Goal: Task Accomplishment & Management: Complete application form

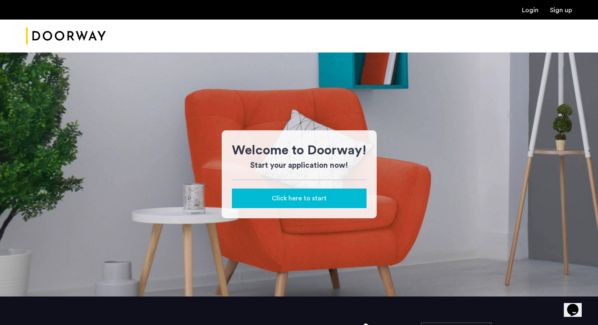
click at [526, 7] on link "Login" at bounding box center [530, 10] width 17 height 7
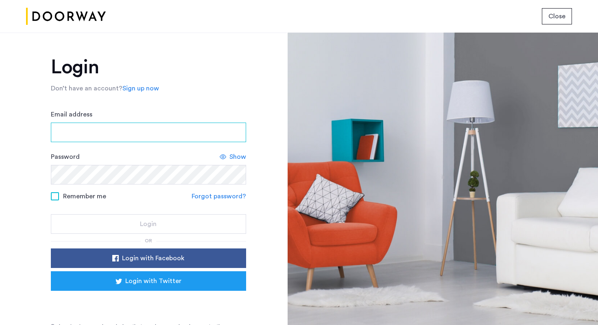
click at [132, 135] on input "Email address" at bounding box center [148, 132] width 195 height 20
type input "**********"
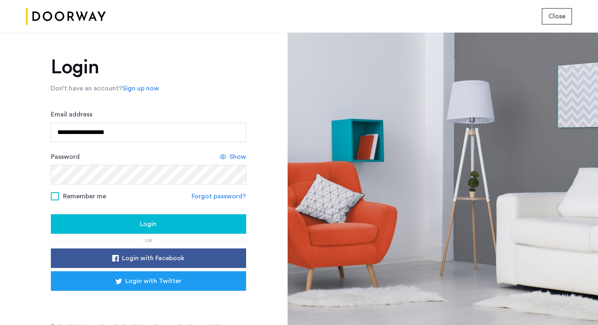
click at [156, 223] on div "Login" at bounding box center [148, 224] width 182 height 10
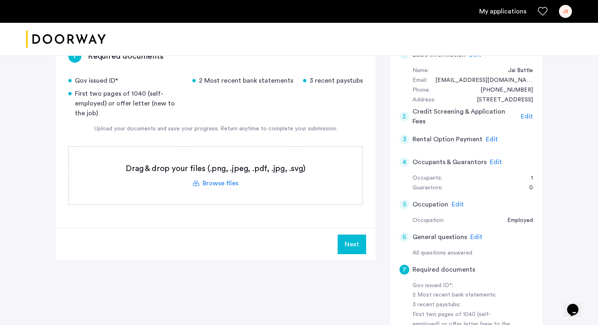
scroll to position [83, 0]
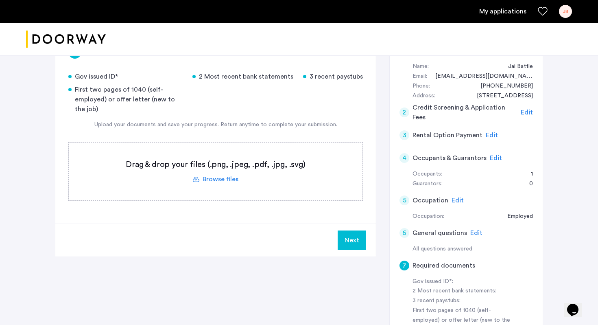
click at [499, 158] on div "4 Occupants & Guarantors Edit" at bounding box center [465, 157] width 133 height 23
click at [494, 158] on span "Edit" at bounding box center [496, 158] width 12 height 7
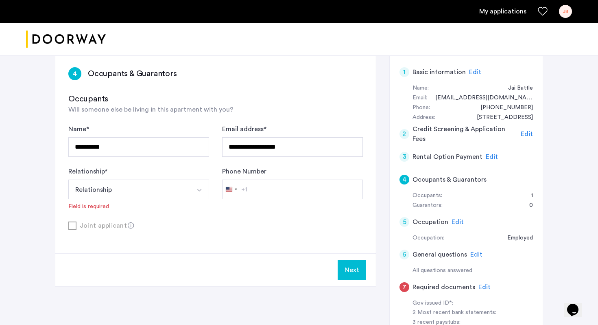
scroll to position [60, 0]
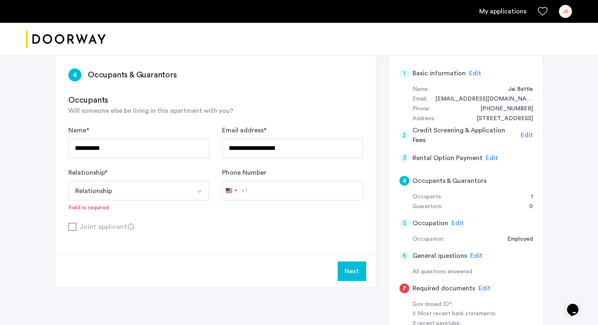
click at [233, 215] on form "**********" at bounding box center [215, 178] width 294 height 106
click at [172, 193] on button "Relationship" at bounding box center [129, 191] width 122 height 20
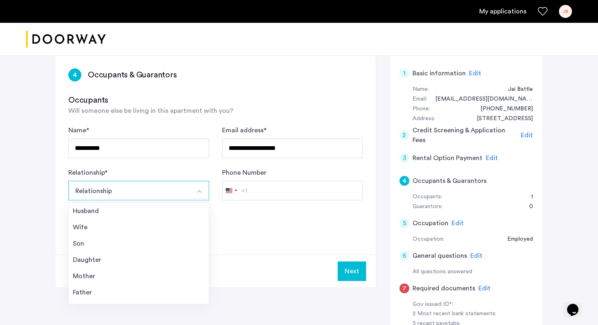
click at [177, 174] on div "Relationship * Relationship Husband Wife Son Daughter Mother Father Friend Othe…" at bounding box center [138, 190] width 141 height 44
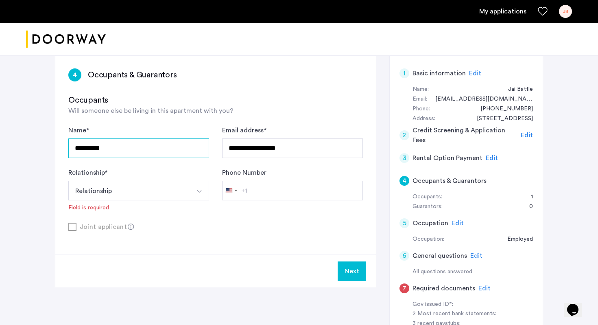
click at [175, 151] on input "**********" at bounding box center [138, 148] width 141 height 20
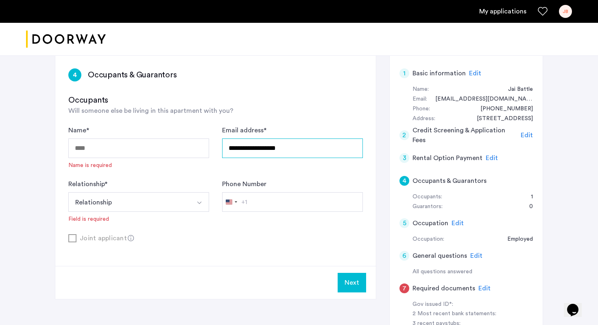
click at [289, 145] on input "**********" at bounding box center [292, 148] width 141 height 20
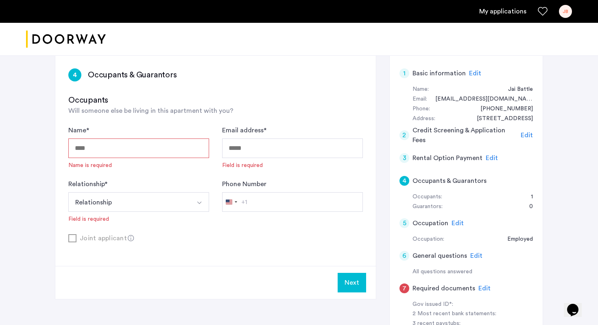
click at [271, 221] on div "Phone Number [GEOGRAPHIC_DATA] +1 +1 244 results found [GEOGRAPHIC_DATA] +93 [G…" at bounding box center [292, 201] width 141 height 44
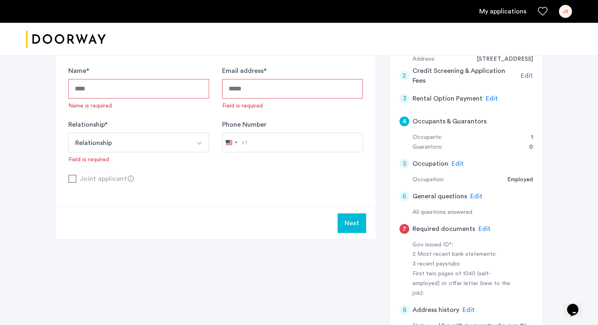
scroll to position [121, 0]
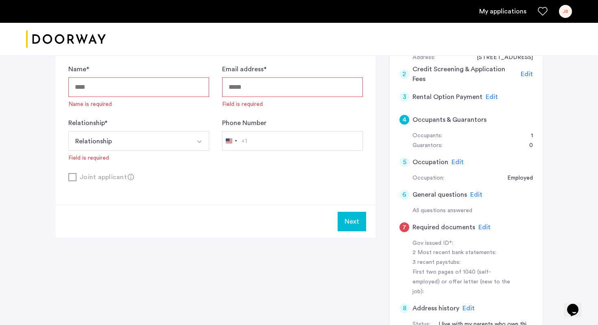
click at [451, 162] on span "Edit" at bounding box center [457, 162] width 12 height 7
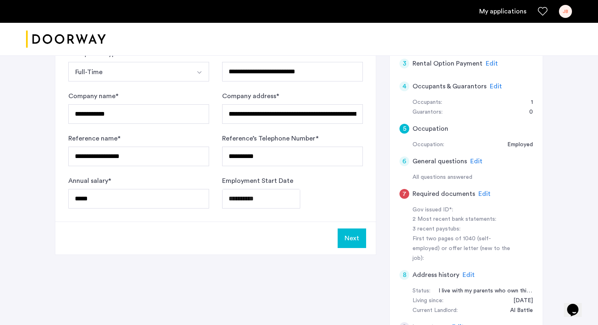
scroll to position [156, 0]
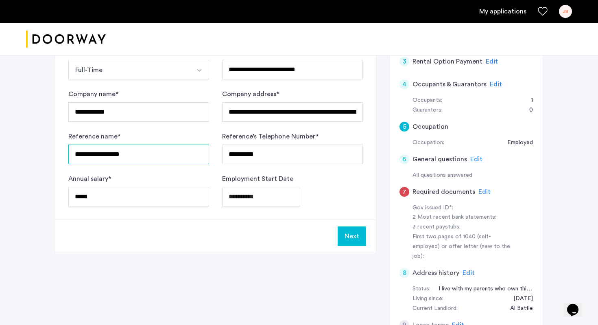
click at [140, 155] on input "**********" at bounding box center [138, 154] width 141 height 20
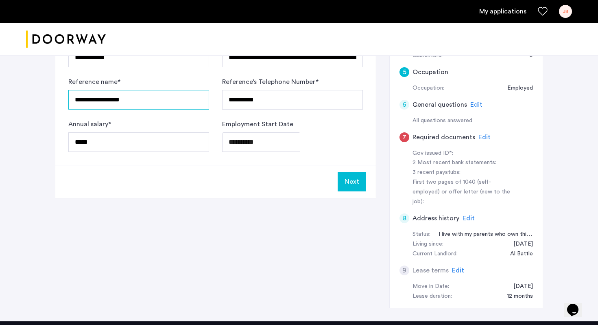
scroll to position [212, 0]
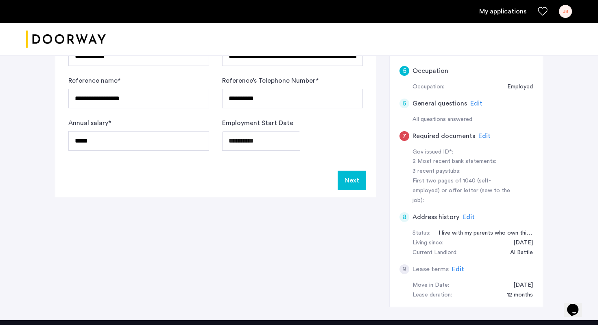
click at [470, 213] on span "Edit" at bounding box center [468, 216] width 12 height 7
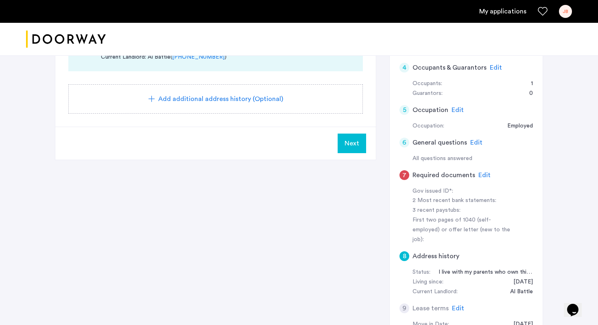
scroll to position [170, 0]
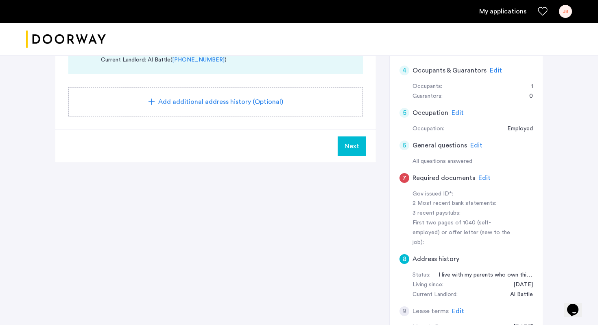
click at [481, 179] on span "Edit" at bounding box center [484, 177] width 12 height 7
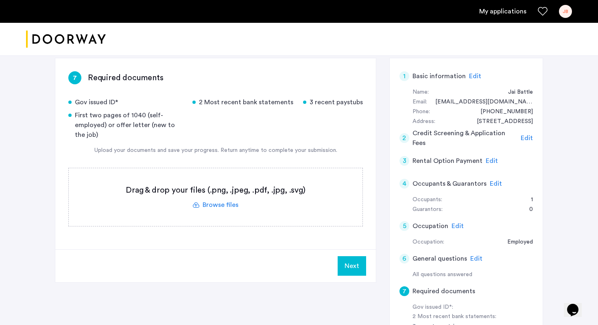
scroll to position [57, 0]
click at [495, 181] on span "Edit" at bounding box center [496, 183] width 12 height 7
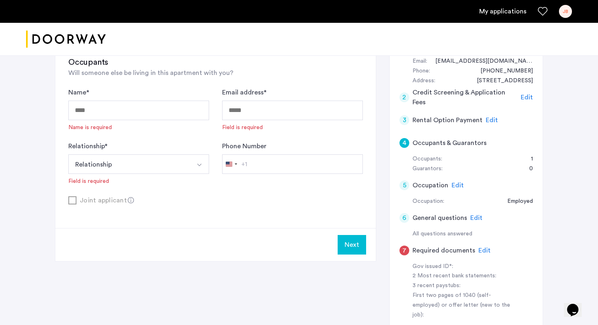
scroll to position [96, 0]
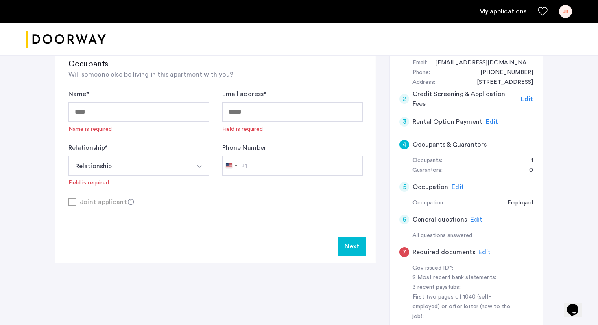
click at [169, 166] on button "Relationship" at bounding box center [129, 166] width 122 height 20
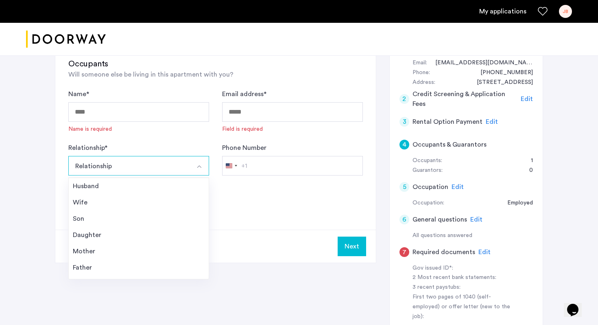
click at [253, 209] on div "4 Occupants & Guarantors Occupants Will someone else be living in this apartmen…" at bounding box center [215, 124] width 320 height 210
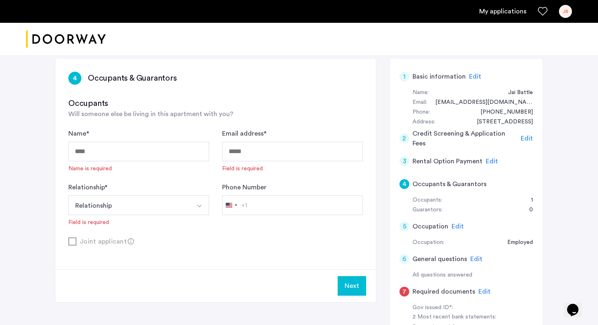
scroll to position [56, 0]
click at [526, 137] on span "Edit" at bounding box center [527, 138] width 12 height 7
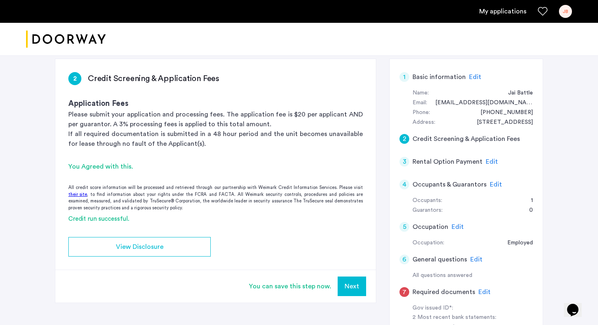
click at [471, 75] on span "Edit" at bounding box center [475, 77] width 12 height 7
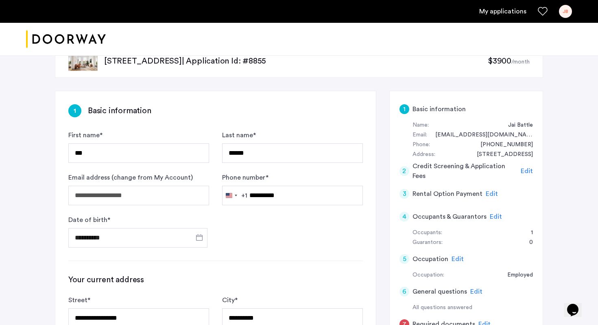
scroll to position [30, 0]
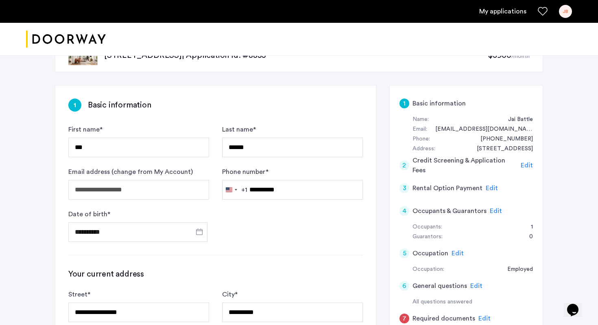
click at [497, 211] on span "Edit" at bounding box center [496, 210] width 12 height 7
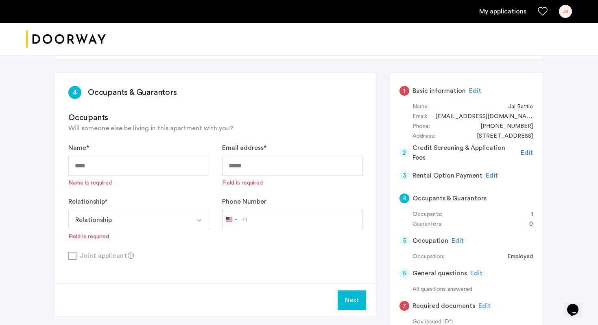
scroll to position [44, 0]
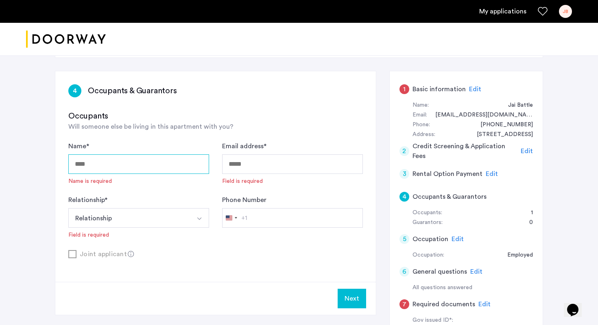
click at [105, 172] on input "Name *" at bounding box center [138, 164] width 141 height 20
type input "**********"
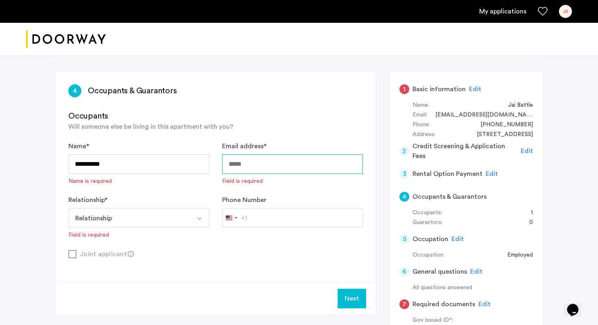
type input "**********"
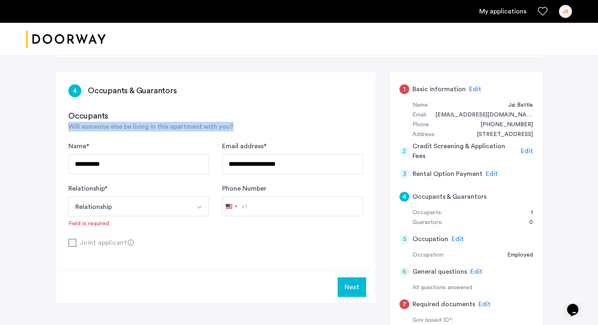
drag, startPoint x: 70, startPoint y: 129, endPoint x: 254, endPoint y: 121, distance: 184.0
click at [254, 122] on div "Occupants Will someone else be living in this apartment with you?" at bounding box center [215, 120] width 294 height 21
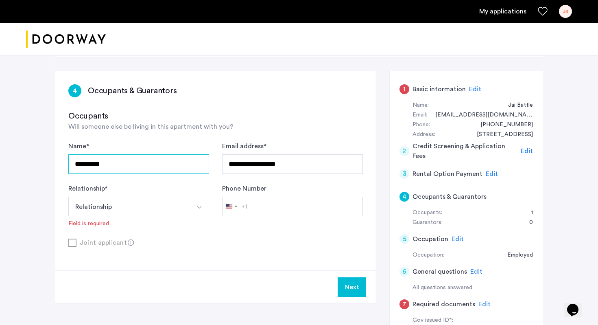
click at [144, 173] on input "**********" at bounding box center [138, 164] width 141 height 20
click at [144, 172] on input "**********" at bounding box center [138, 164] width 141 height 20
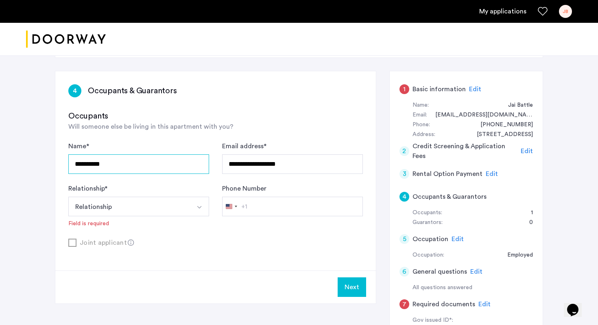
click at [144, 172] on input "**********" at bounding box center [138, 164] width 141 height 20
type input "**********"
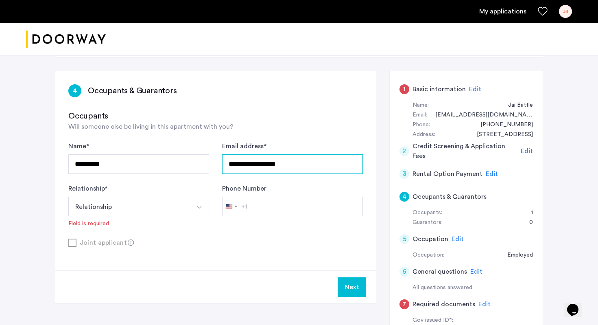
click at [290, 168] on input "**********" at bounding box center [292, 164] width 141 height 20
type input "**********"
click at [139, 205] on button "Relationship" at bounding box center [129, 206] width 122 height 20
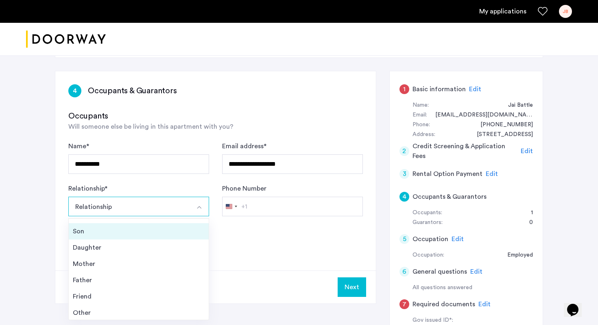
scroll to position [29, 0]
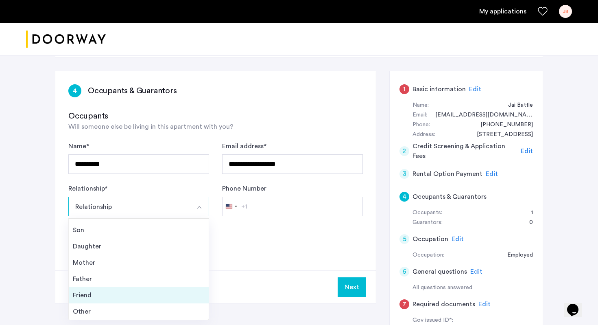
click at [112, 290] on div "Friend" at bounding box center [139, 295] width 132 height 10
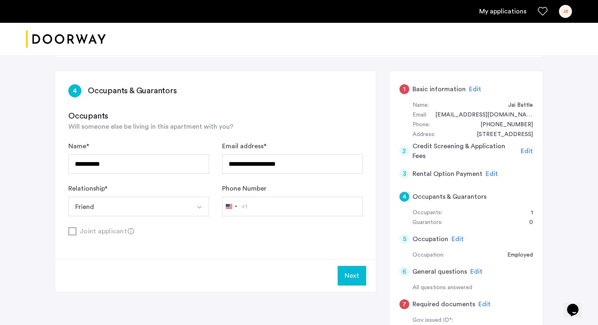
click at [351, 277] on button "Next" at bounding box center [352, 276] width 28 height 20
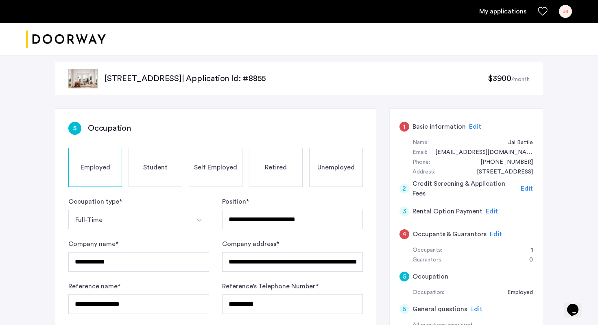
scroll to position [9, 0]
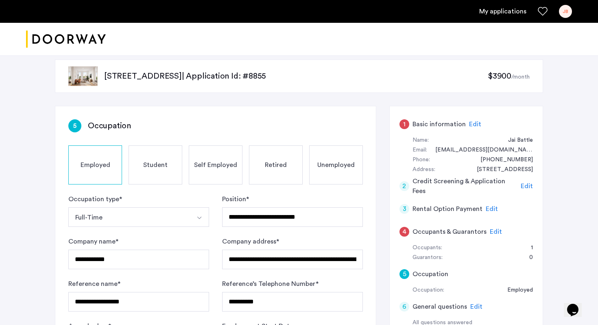
click at [473, 122] on span "Edit" at bounding box center [475, 124] width 12 height 7
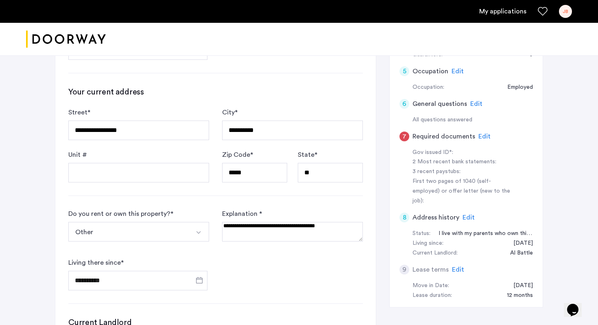
scroll to position [490, 0]
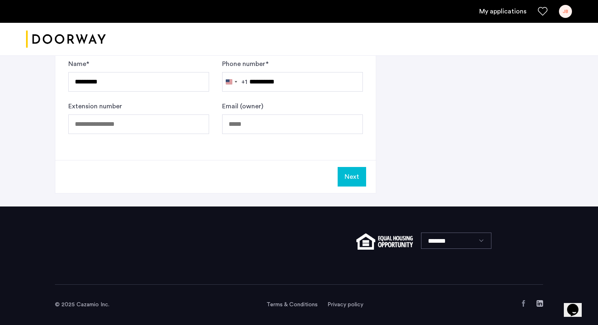
click at [348, 174] on button "Next" at bounding box center [352, 177] width 28 height 20
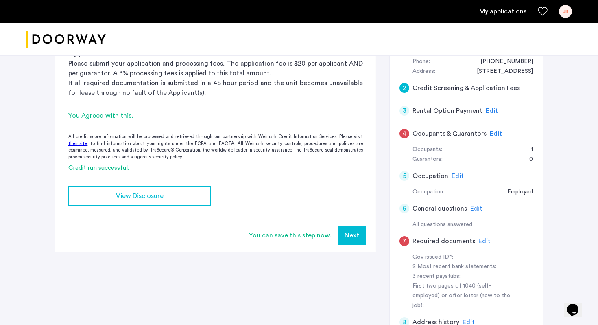
scroll to position [114, 0]
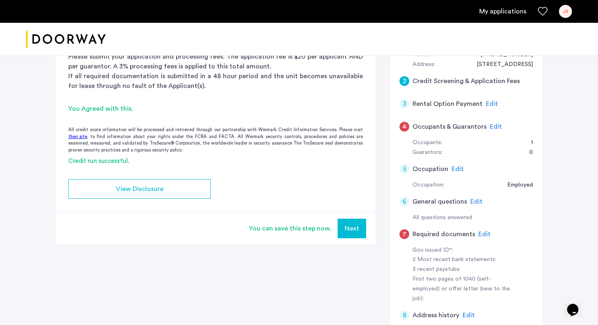
click at [352, 228] on button "Next" at bounding box center [352, 228] width 28 height 20
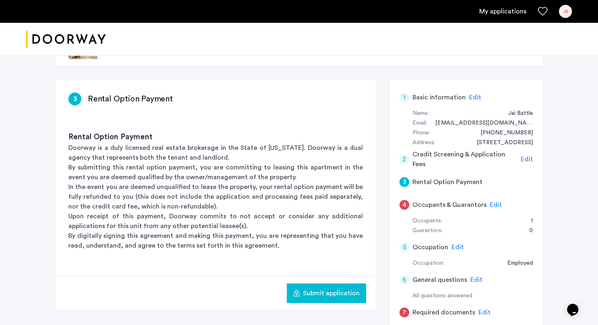
scroll to position [52, 0]
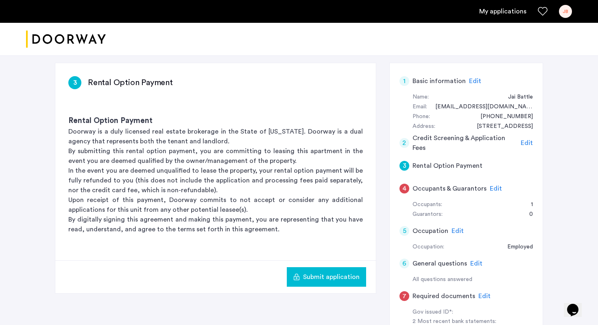
click at [333, 272] on span "Submit application" at bounding box center [331, 277] width 57 height 10
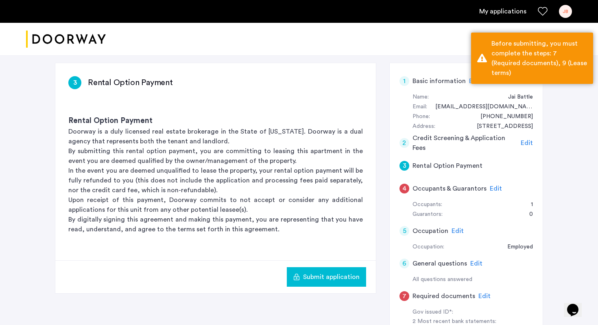
click at [455, 187] on h5 "Occupants & Guarantors" at bounding box center [449, 188] width 74 height 10
click at [496, 185] on span "Edit" at bounding box center [496, 188] width 12 height 7
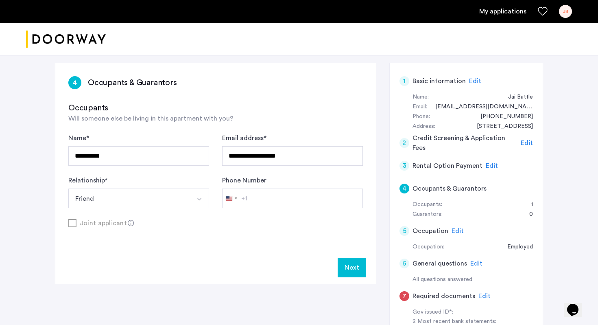
click at [71, 223] on div "Joint applicant" at bounding box center [215, 223] width 294 height 10
click at [129, 224] on icon at bounding box center [131, 223] width 7 height 7
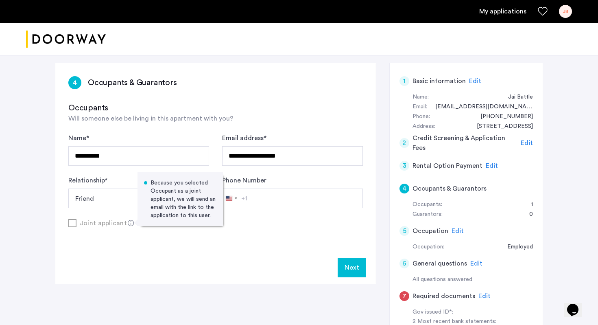
click at [352, 263] on button "Next" at bounding box center [352, 267] width 28 height 20
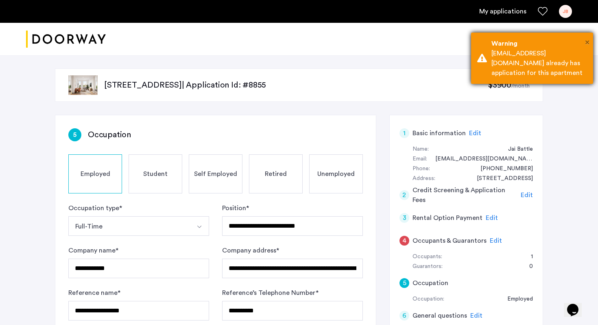
click at [586, 38] on span "×" at bounding box center [587, 42] width 4 height 8
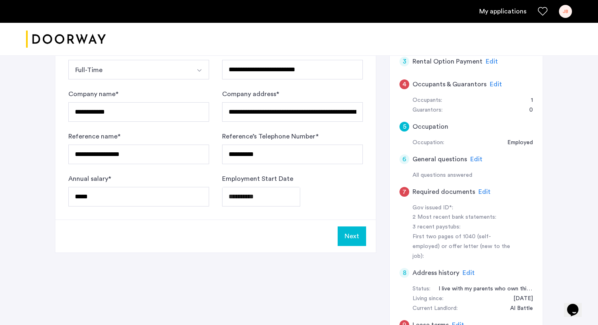
scroll to position [161, 0]
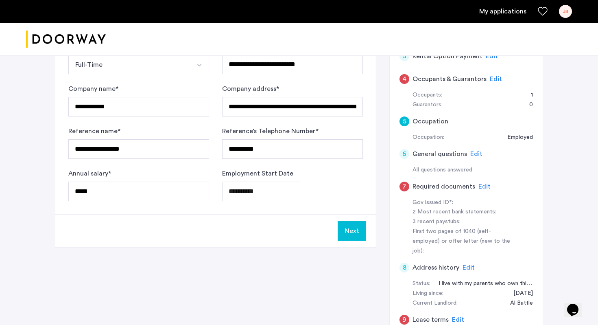
click at [354, 231] on button "Next" at bounding box center [352, 231] width 28 height 20
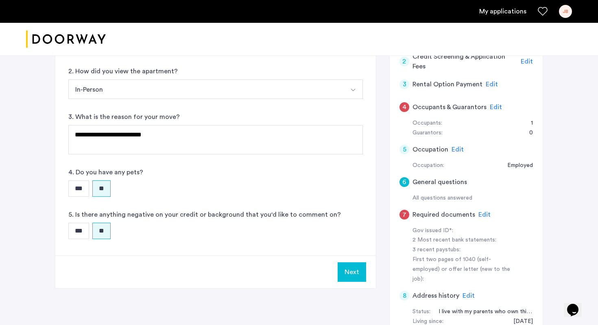
scroll to position [138, 0]
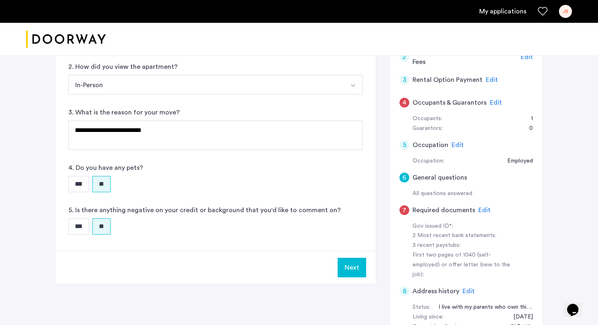
click at [356, 269] on button "Next" at bounding box center [352, 267] width 28 height 20
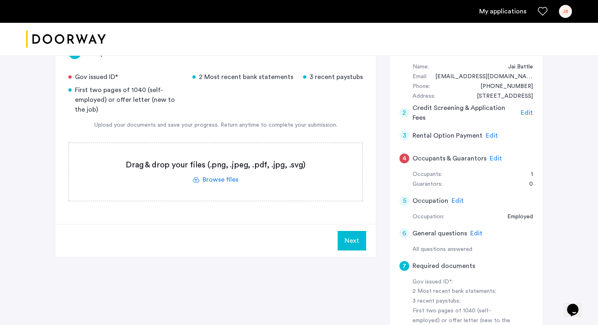
scroll to position [57, 0]
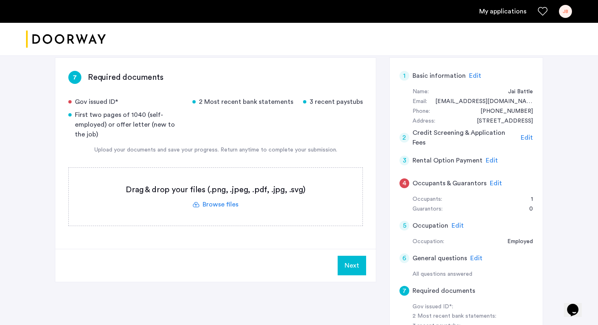
click at [231, 203] on label at bounding box center [216, 197] width 294 height 58
click at [0, 0] on input "file" at bounding box center [0, 0] width 0 height 0
click at [213, 206] on label at bounding box center [216, 197] width 294 height 58
click at [0, 0] on input "file" at bounding box center [0, 0] width 0 height 0
click at [217, 200] on label at bounding box center [216, 197] width 294 height 58
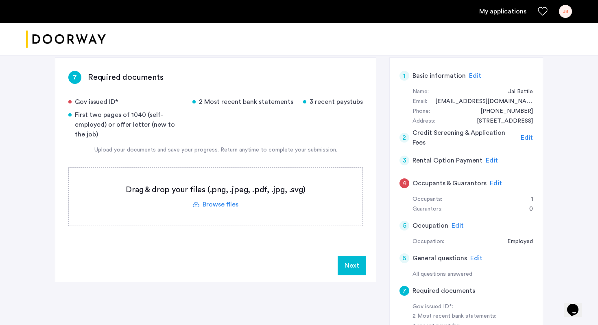
click at [0, 0] on input "file" at bounding box center [0, 0] width 0 height 0
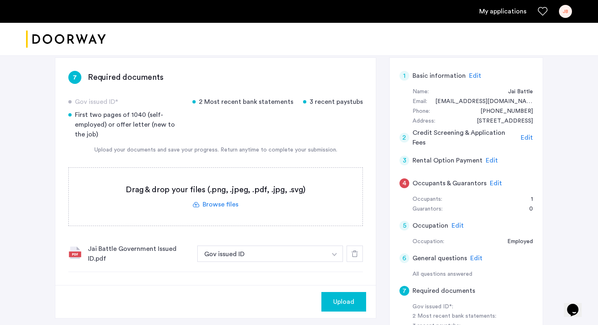
click at [231, 202] on label at bounding box center [216, 197] width 294 height 58
click at [0, 0] on input "file" at bounding box center [0, 0] width 0 height 0
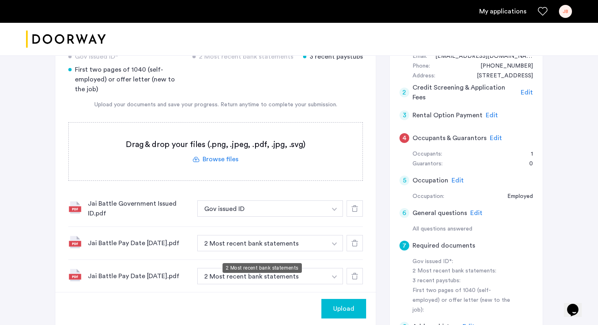
scroll to position [105, 0]
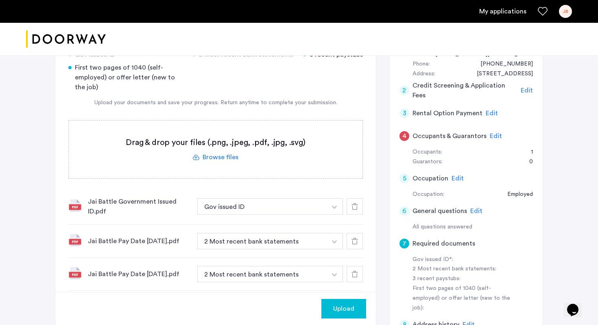
click at [277, 248] on button "2 Most recent bank statements" at bounding box center [261, 241] width 129 height 16
click at [294, 242] on button "2 Most recent bank statements" at bounding box center [261, 241] width 129 height 16
click at [337, 240] on button "button" at bounding box center [334, 241] width 17 height 16
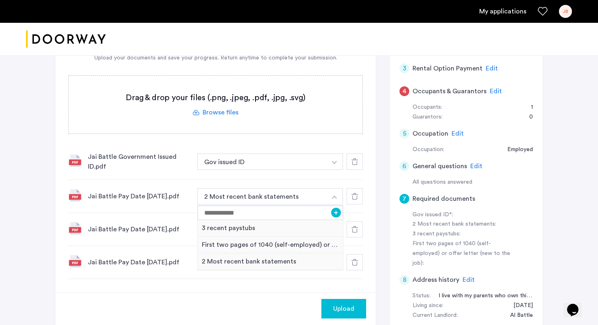
scroll to position [152, 0]
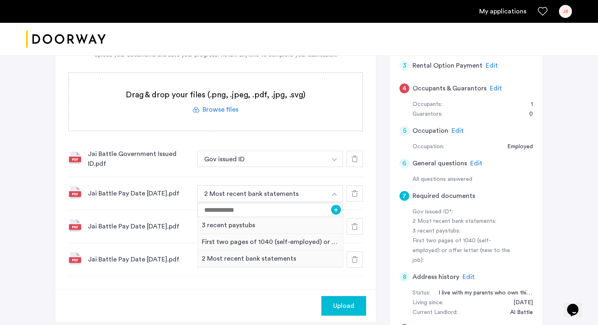
click at [194, 292] on div "Upload" at bounding box center [215, 305] width 320 height 33
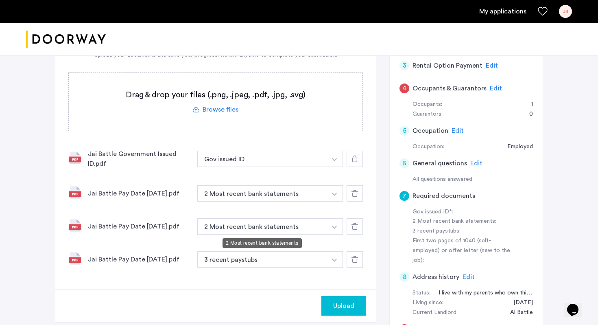
click at [250, 226] on button "2 Most recent bank statements" at bounding box center [261, 226] width 129 height 16
click at [333, 227] on img "button" at bounding box center [334, 226] width 5 height 3
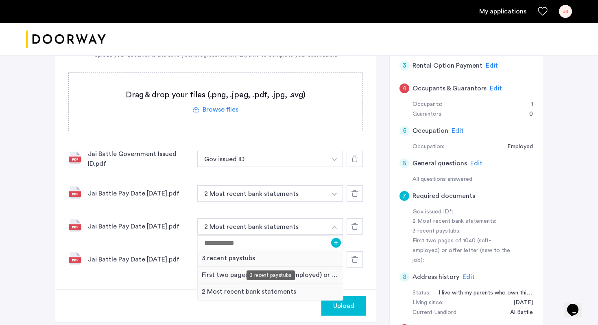
click at [281, 256] on div "3 recent paystubs" at bounding box center [270, 258] width 145 height 17
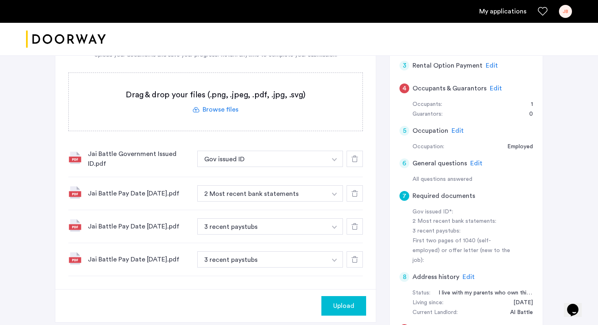
click at [333, 190] on button "button" at bounding box center [334, 193] width 17 height 16
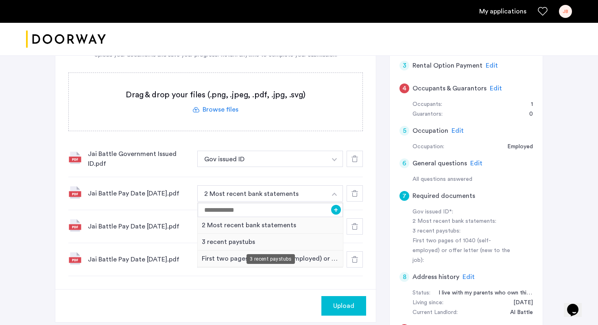
click at [222, 245] on div "3 recent paystubs" at bounding box center [270, 241] width 145 height 17
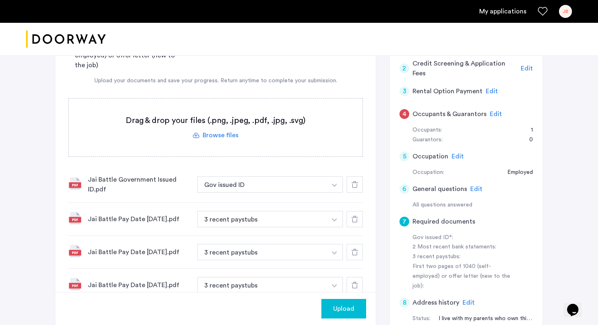
scroll to position [125, 0]
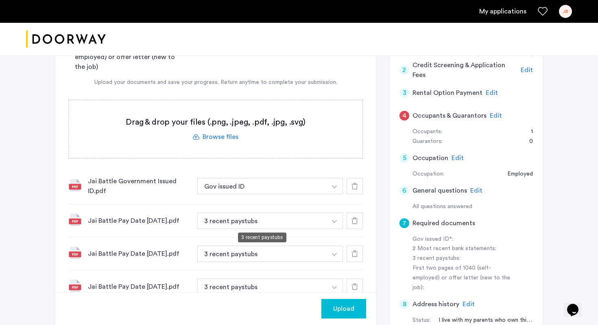
click at [306, 216] on button "3 recent paystubs" at bounding box center [261, 220] width 129 height 16
click at [333, 220] on img "button" at bounding box center [334, 221] width 5 height 3
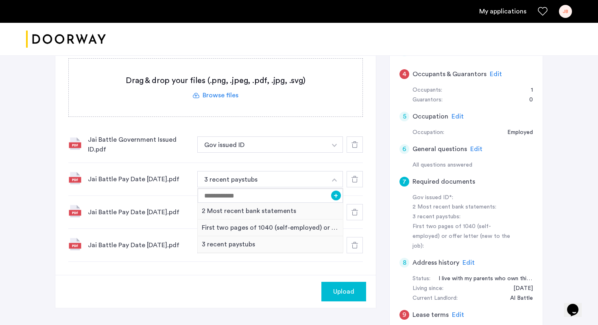
scroll to position [168, 0]
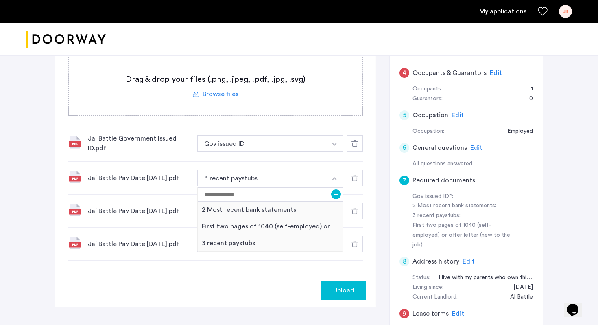
click at [266, 279] on div "Upload" at bounding box center [215, 289] width 320 height 33
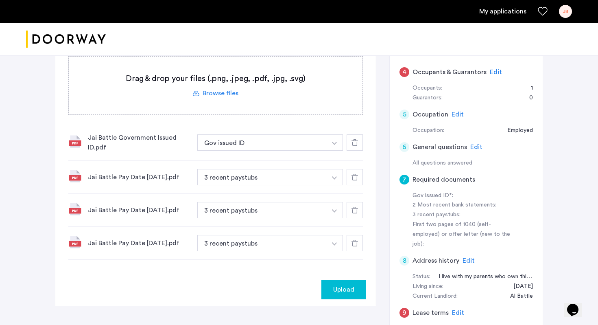
scroll to position [148, 0]
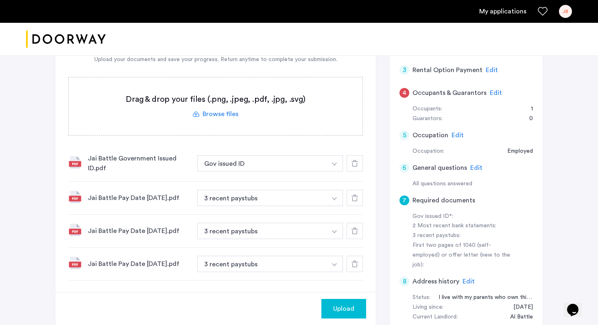
click at [248, 109] on label at bounding box center [216, 106] width 294 height 58
click at [0, 0] on input "file" at bounding box center [0, 0] width 0 height 0
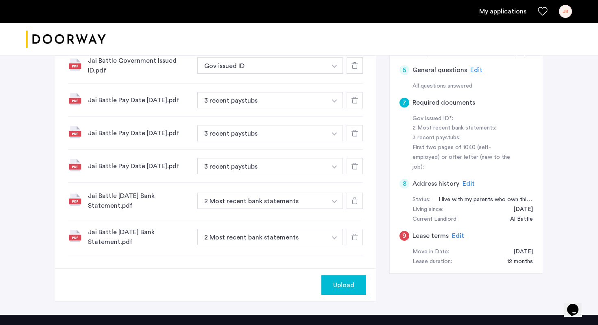
scroll to position [353, 0]
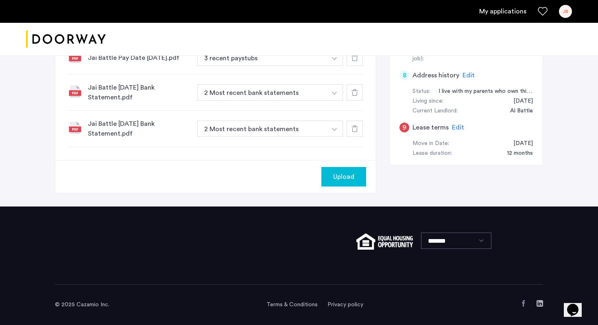
click at [343, 179] on span "Upload" at bounding box center [343, 177] width 21 height 10
click at [351, 173] on button "Next" at bounding box center [352, 177] width 28 height 20
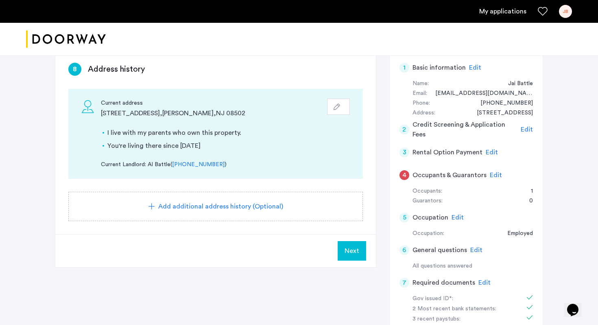
scroll to position [66, 0]
click at [252, 203] on span "Add additional address history (Optional)" at bounding box center [220, 205] width 125 height 10
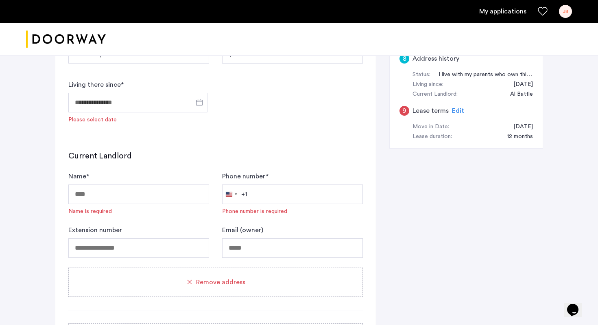
scroll to position [427, 0]
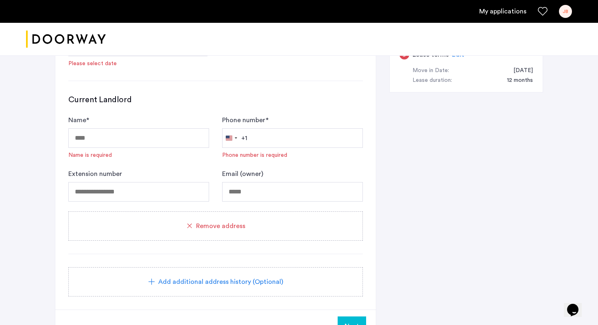
click at [228, 230] on span "Remove address" at bounding box center [220, 226] width 49 height 10
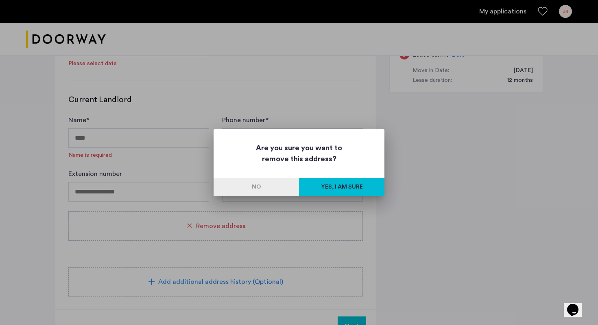
click at [314, 185] on button "Yes, I am sure" at bounding box center [341, 187] width 85 height 18
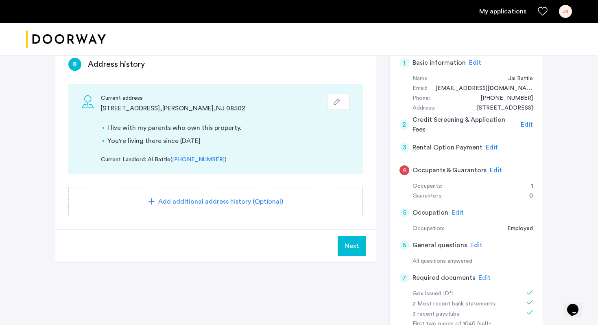
scroll to position [102, 0]
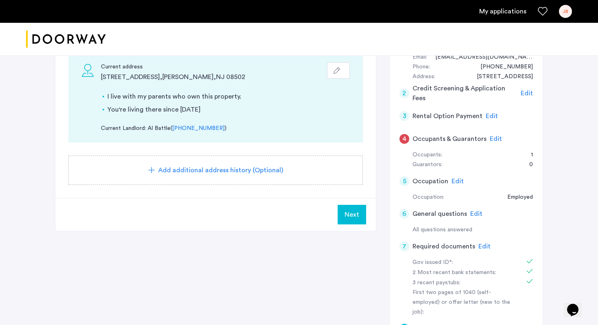
click at [359, 218] on button "Next" at bounding box center [352, 215] width 28 height 20
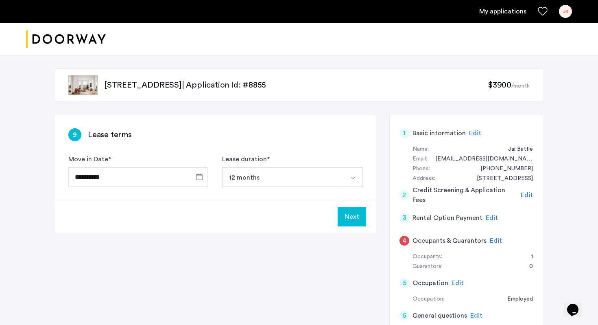
click at [345, 218] on button "Next" at bounding box center [352, 217] width 28 height 20
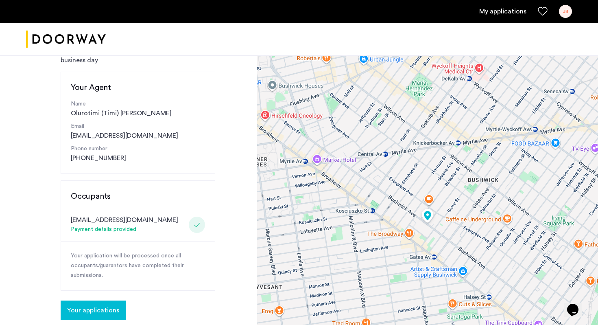
scroll to position [86, 0]
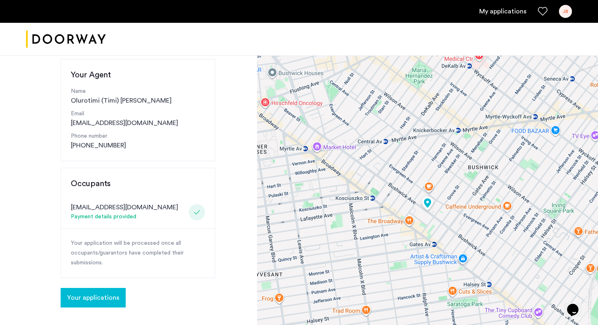
click at [113, 294] on span "Your applications" at bounding box center [93, 297] width 52 height 10
